Goal: Task Accomplishment & Management: Manage account settings

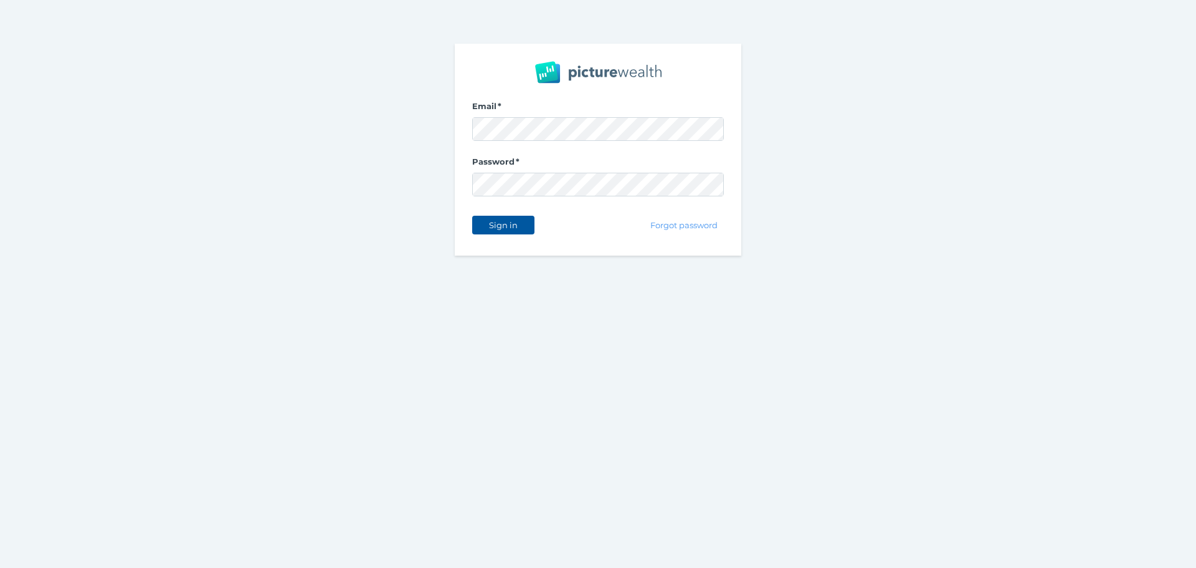
click at [486, 229] on span "Sign in" at bounding box center [502, 225] width 39 height 10
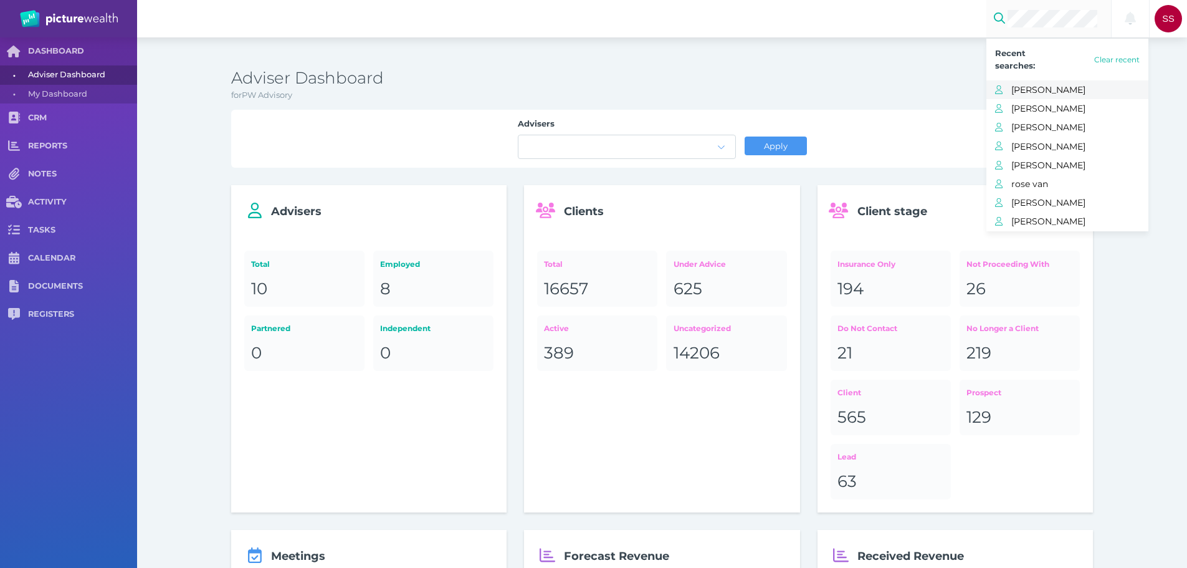
click at [1052, 92] on span "[PERSON_NAME]" at bounding box center [1079, 90] width 137 height 16
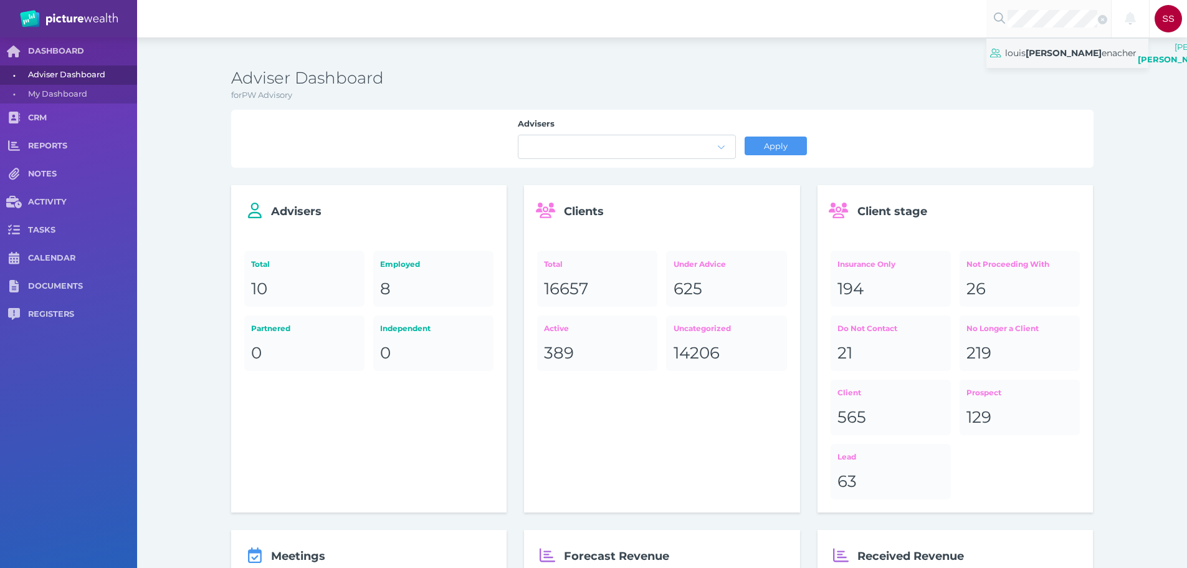
click at [1058, 54] on span "[PERSON_NAME] enacher" at bounding box center [1070, 53] width 131 height 18
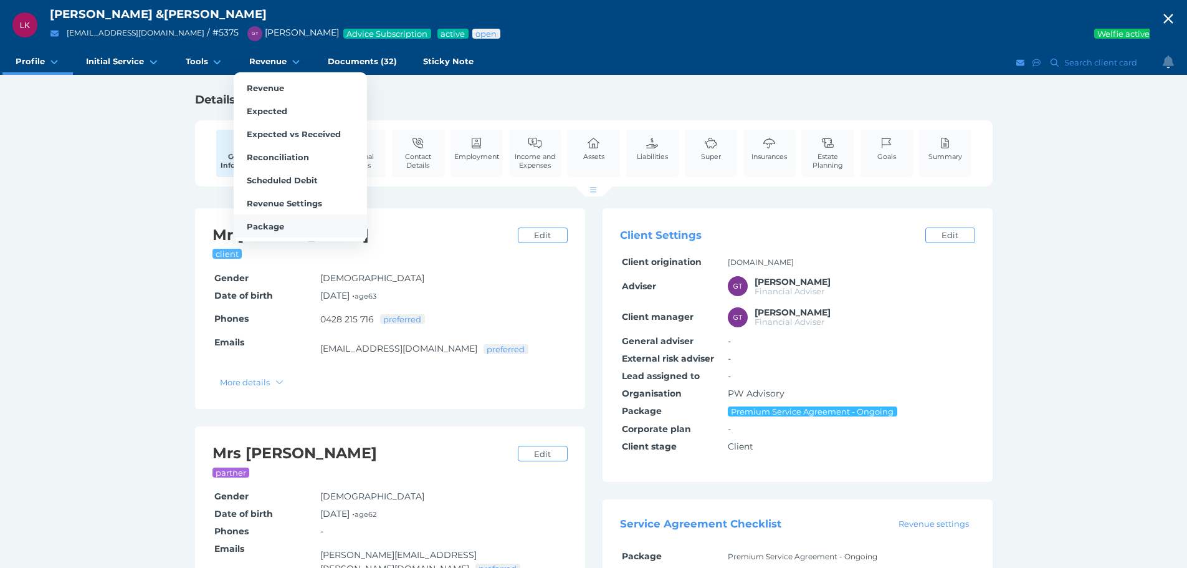
click at [278, 232] on link "Package" at bounding box center [300, 225] width 133 height 23
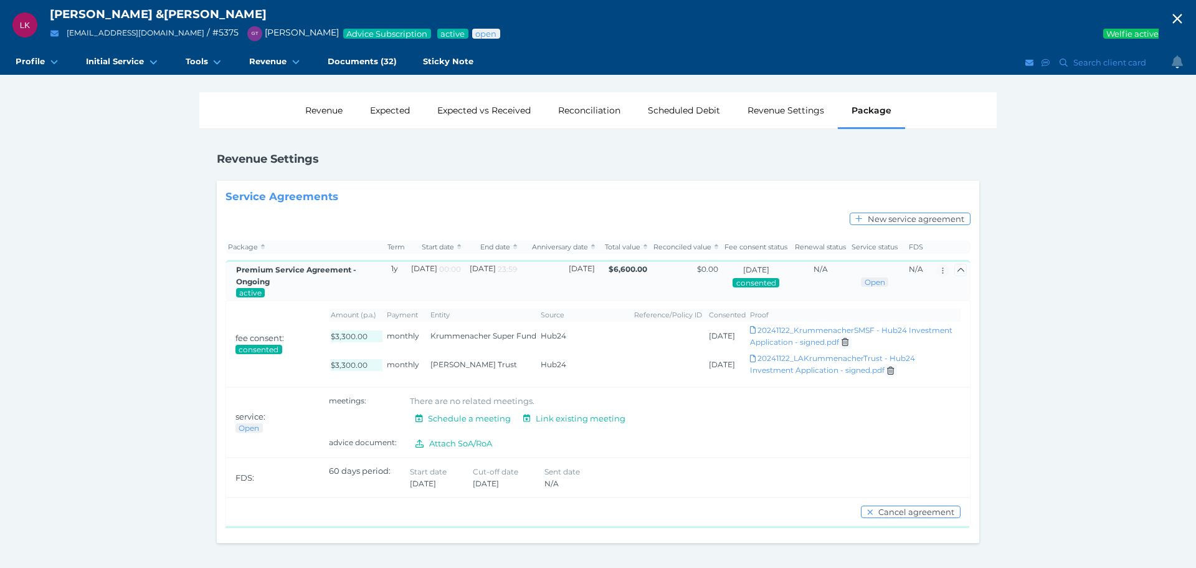
click at [127, 192] on div "[PERSON_NAME] & [PERSON_NAME] [PERSON_NAME][EMAIL_ADDRESS][DOMAIN_NAME] / # 537…" at bounding box center [598, 284] width 1196 height 568
drag, startPoint x: 50, startPoint y: 12, endPoint x: 355, endPoint y: 11, distance: 305.3
click at [355, 11] on div "[PERSON_NAME] & [PERSON_NAME]" at bounding box center [604, 14] width 1109 height 15
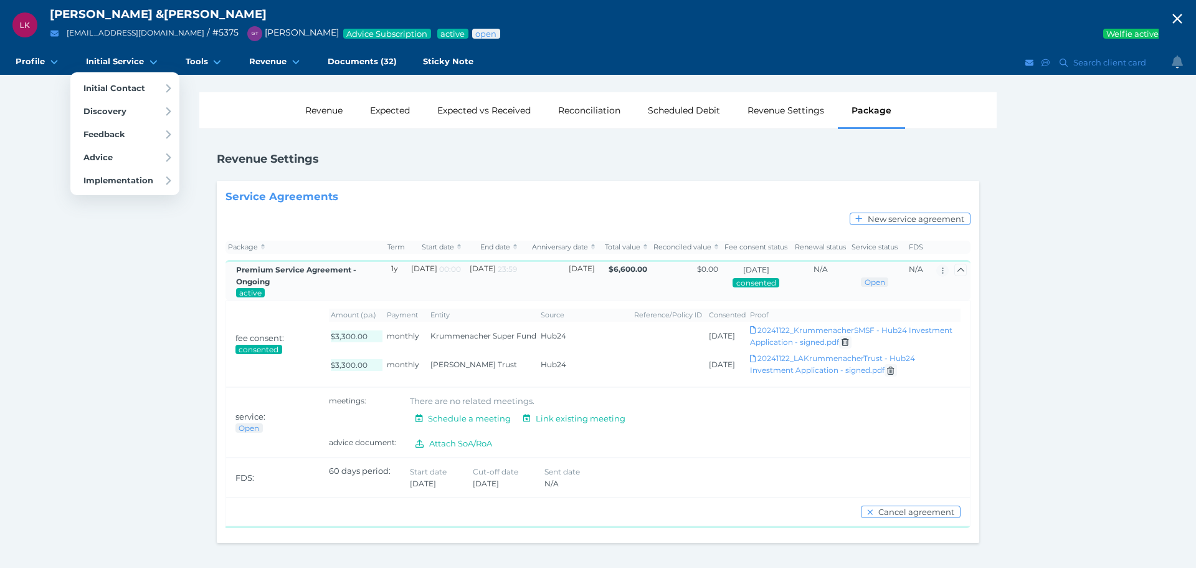
copy div "[PERSON_NAME] & [PERSON_NAME]"
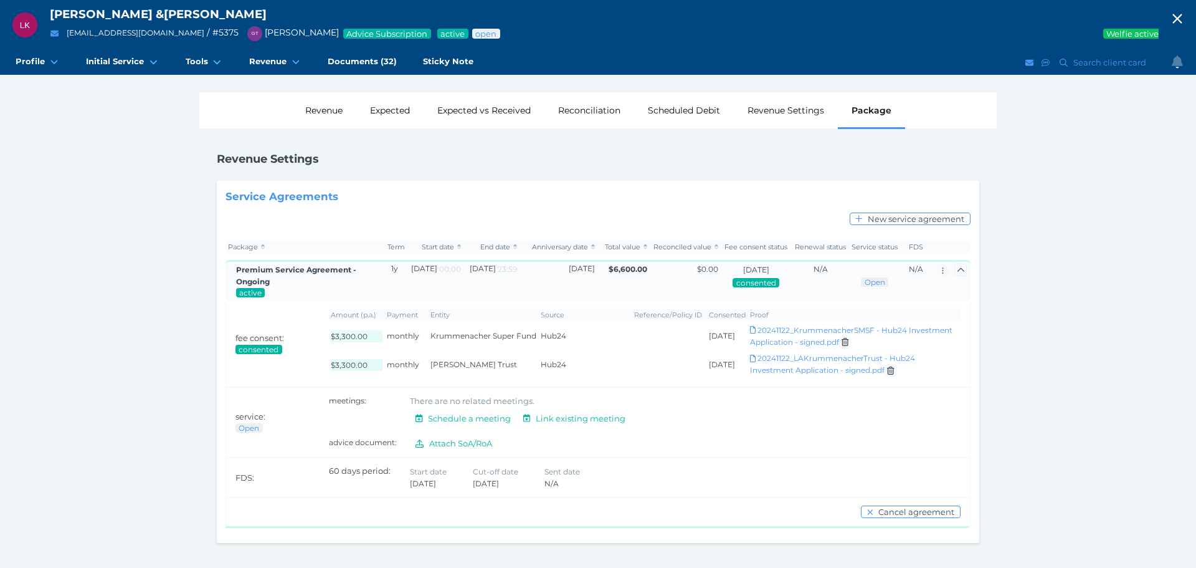
click at [144, 11] on span "[PERSON_NAME]" at bounding box center [101, 14] width 103 height 14
drag, startPoint x: 50, startPoint y: 10, endPoint x: 389, endPoint y: 17, distance: 338.4
click at [389, 17] on div "[PERSON_NAME] & [PERSON_NAME]" at bounding box center [604, 14] width 1109 height 15
copy div "[PERSON_NAME] & [PERSON_NAME]"
